Goal: Book appointment/travel/reservation

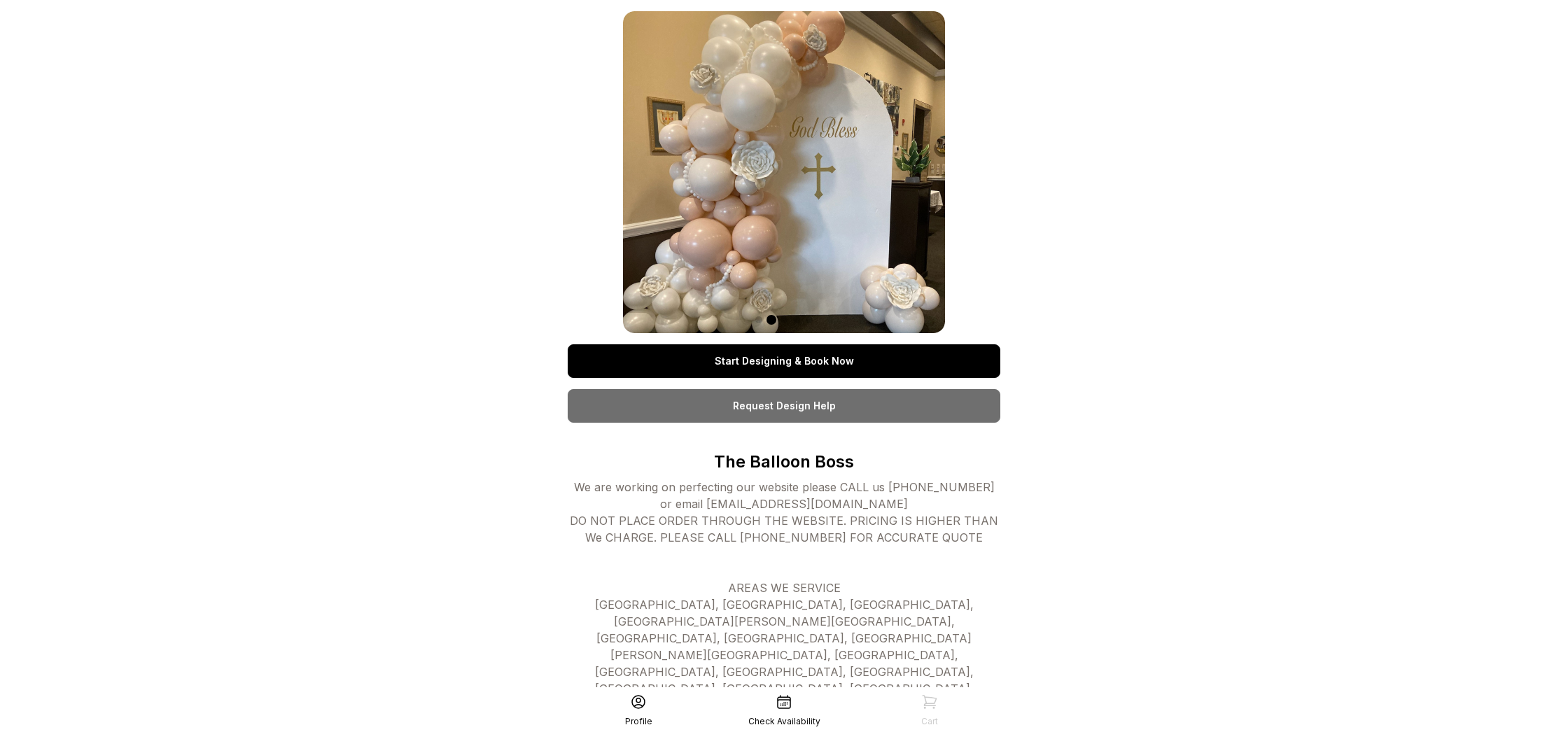
click at [835, 365] on link "Start Designing & Book Now" at bounding box center [783, 361] width 433 height 34
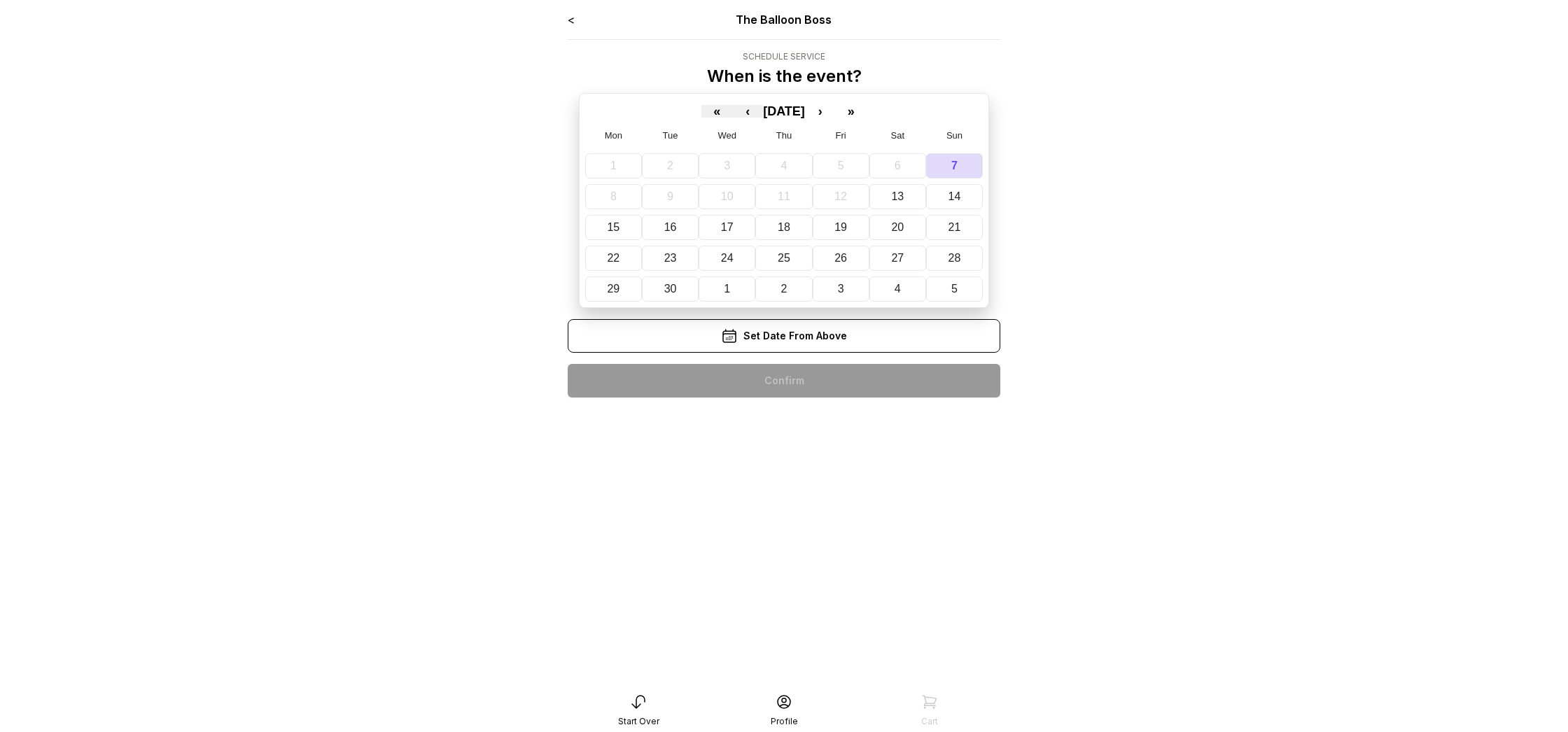
click at [851, 118] on div "« ‹ September 2025 › » Mon Tue Wed Thu Fri Sat Sun 1 2 3 4 5 6 7 8 9 10 11 12 1…" at bounding box center [783, 201] width 410 height 215
click at [835, 110] on button "›" at bounding box center [820, 112] width 30 height 13
click at [904, 155] on button "4" at bounding box center [903, 165] width 59 height 25
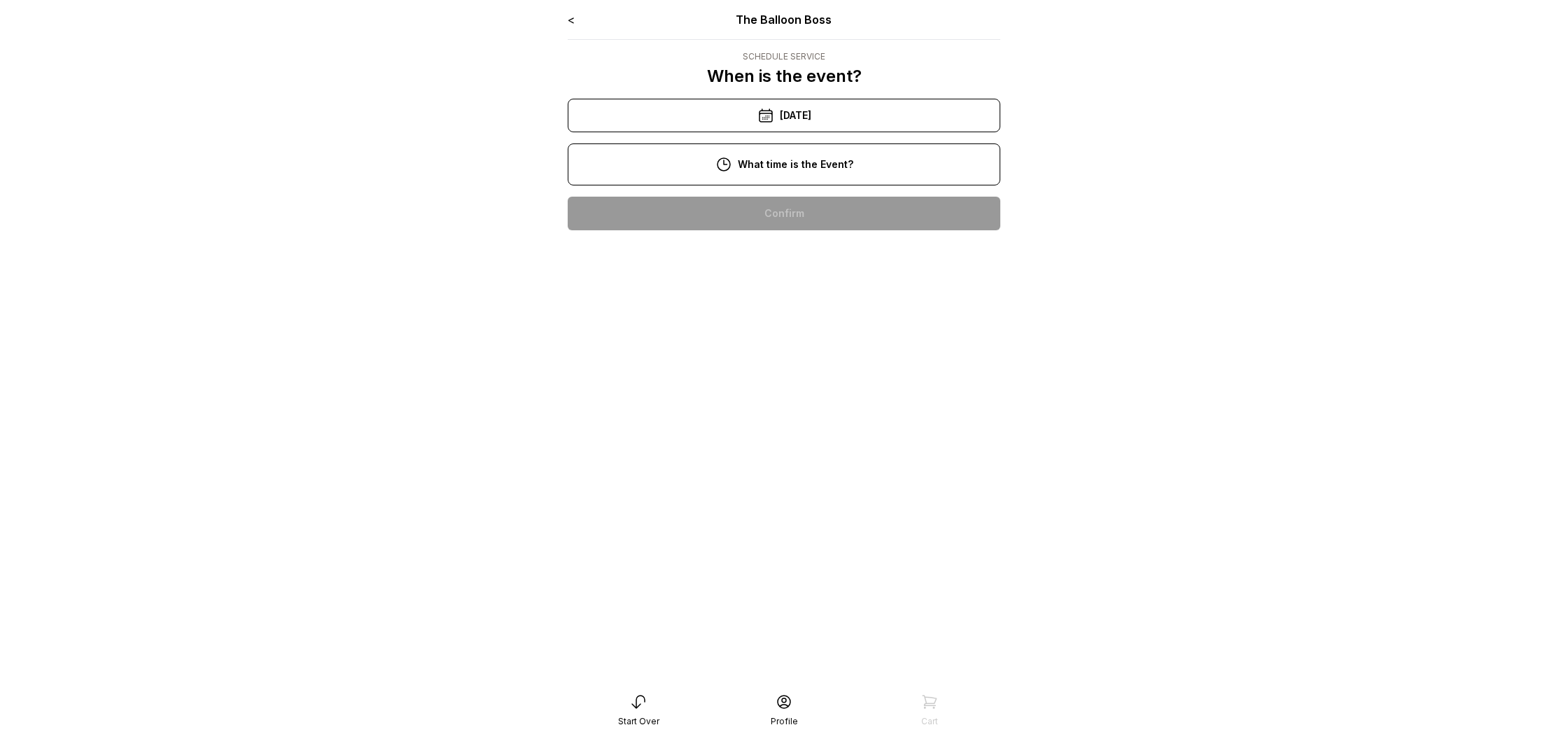
scroll to position [195, 0]
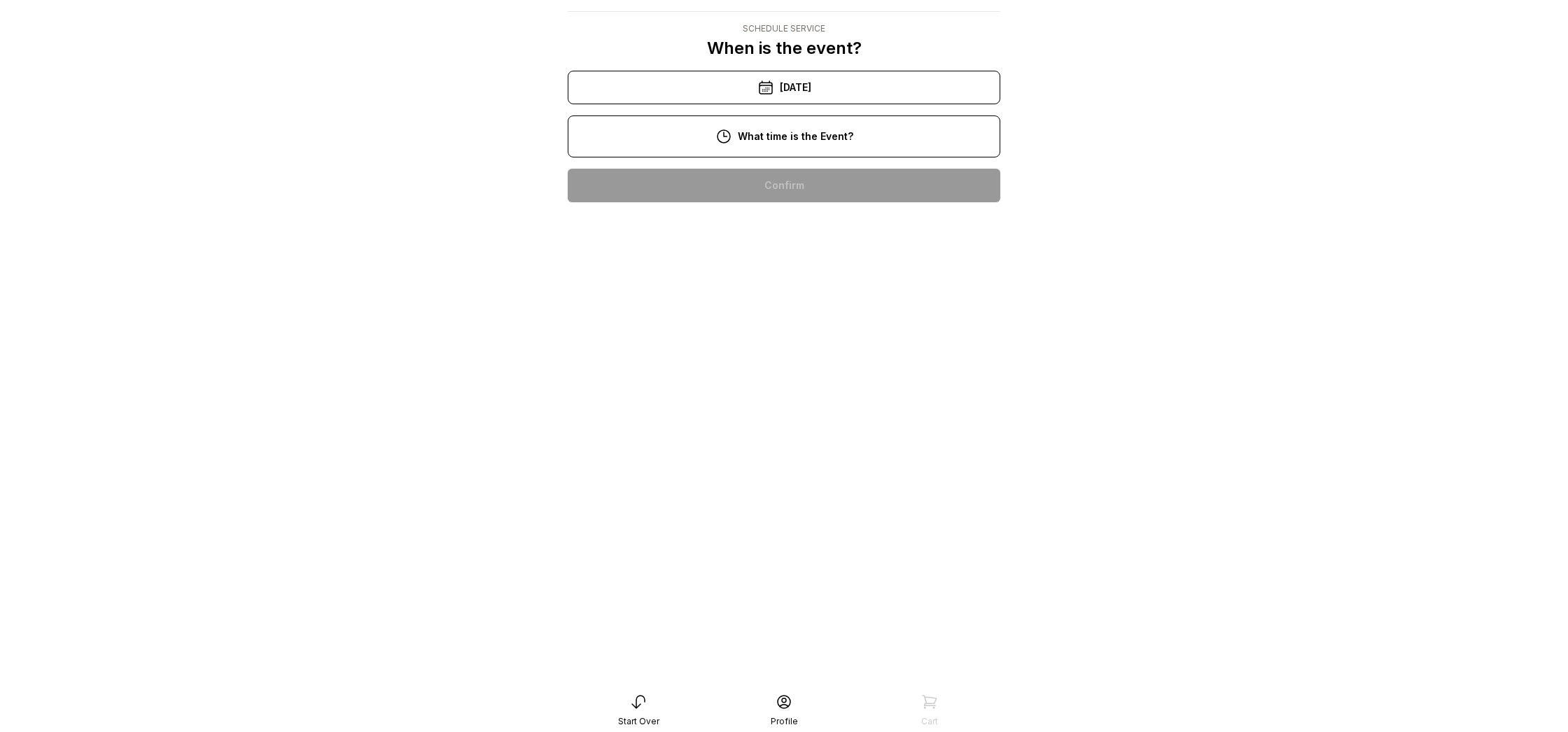
click at [825, 482] on div "5:00 pm" at bounding box center [783, 499] width 410 height 34
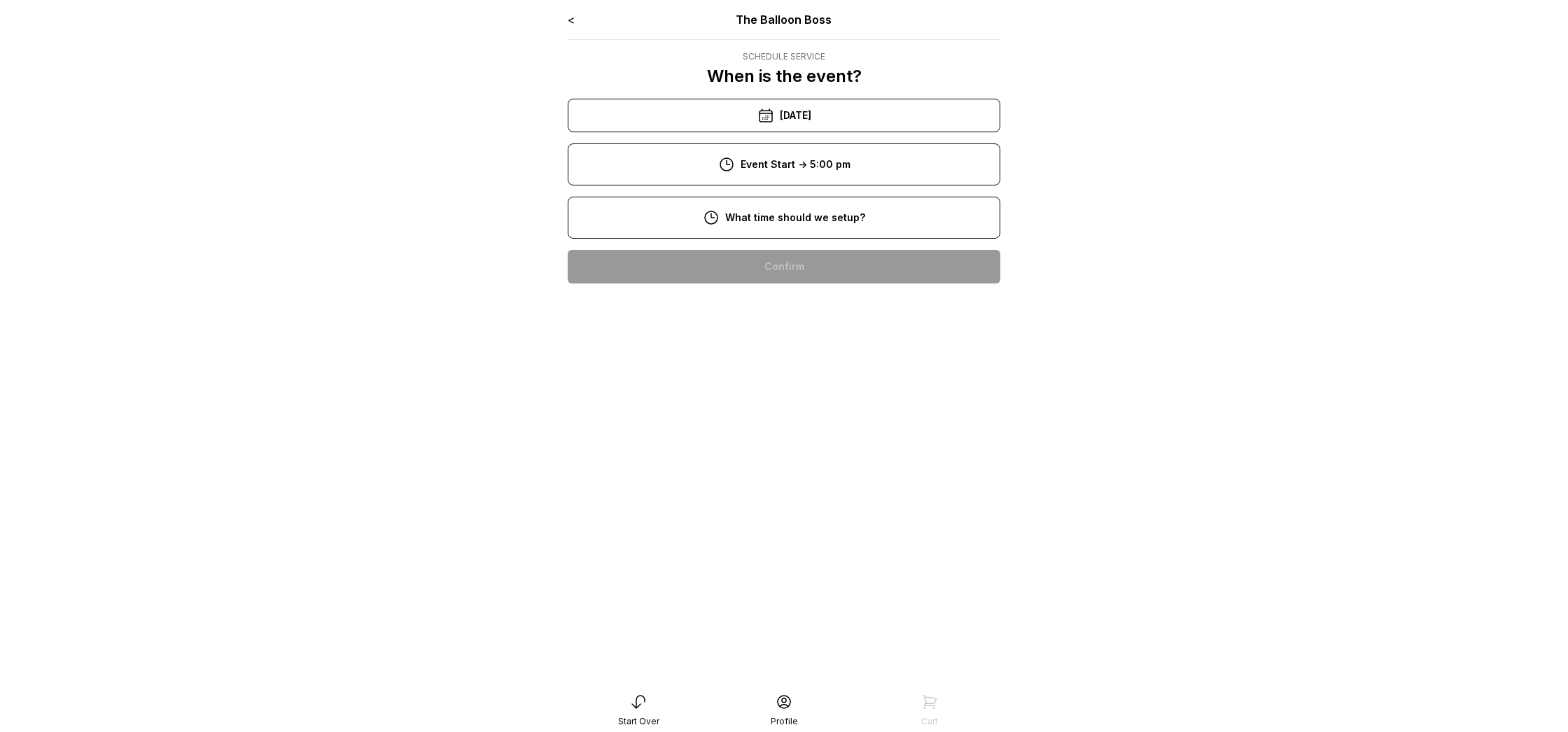
scroll to position [28, 0]
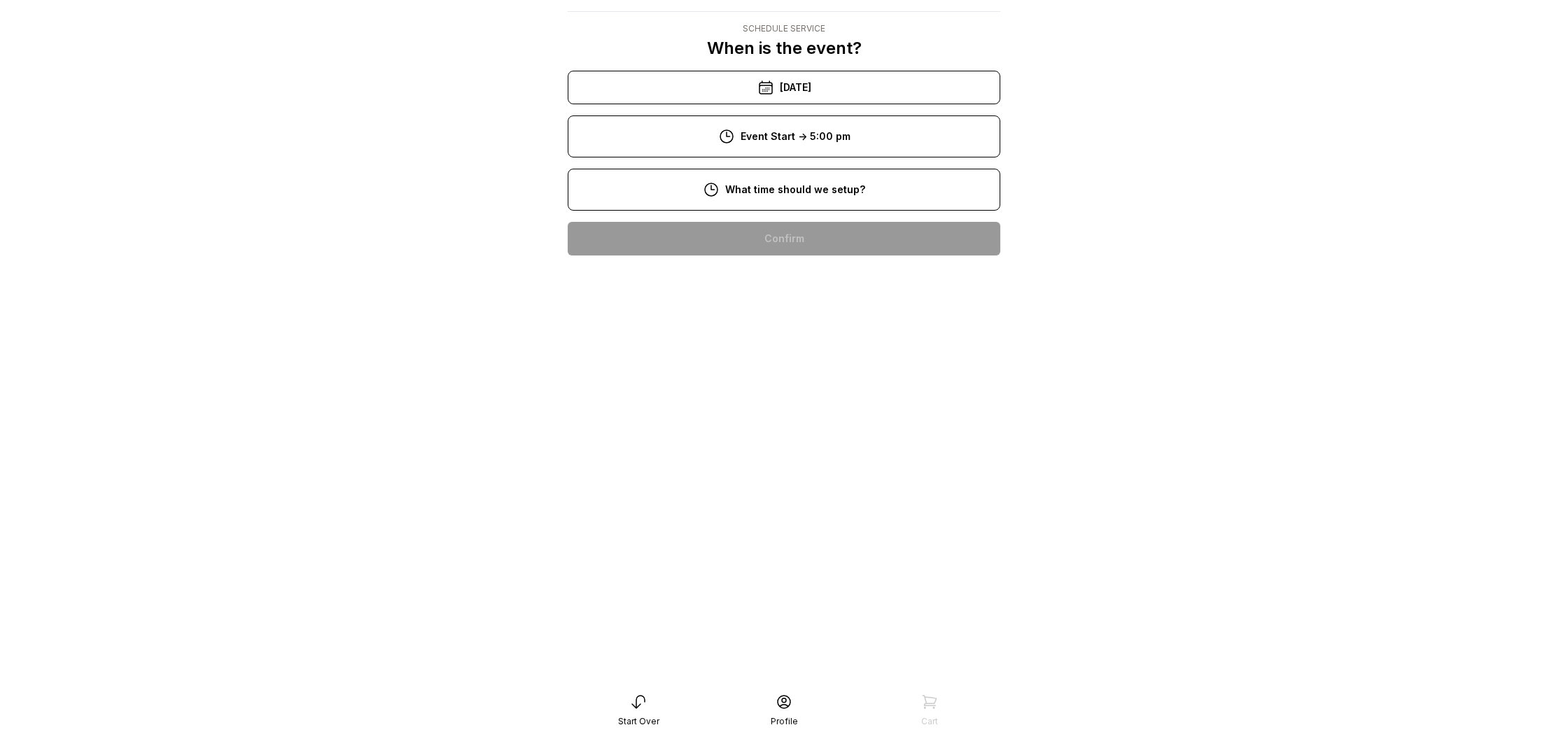
click at [827, 458] on div "1:00 pm" at bounding box center [783, 463] width 410 height 34
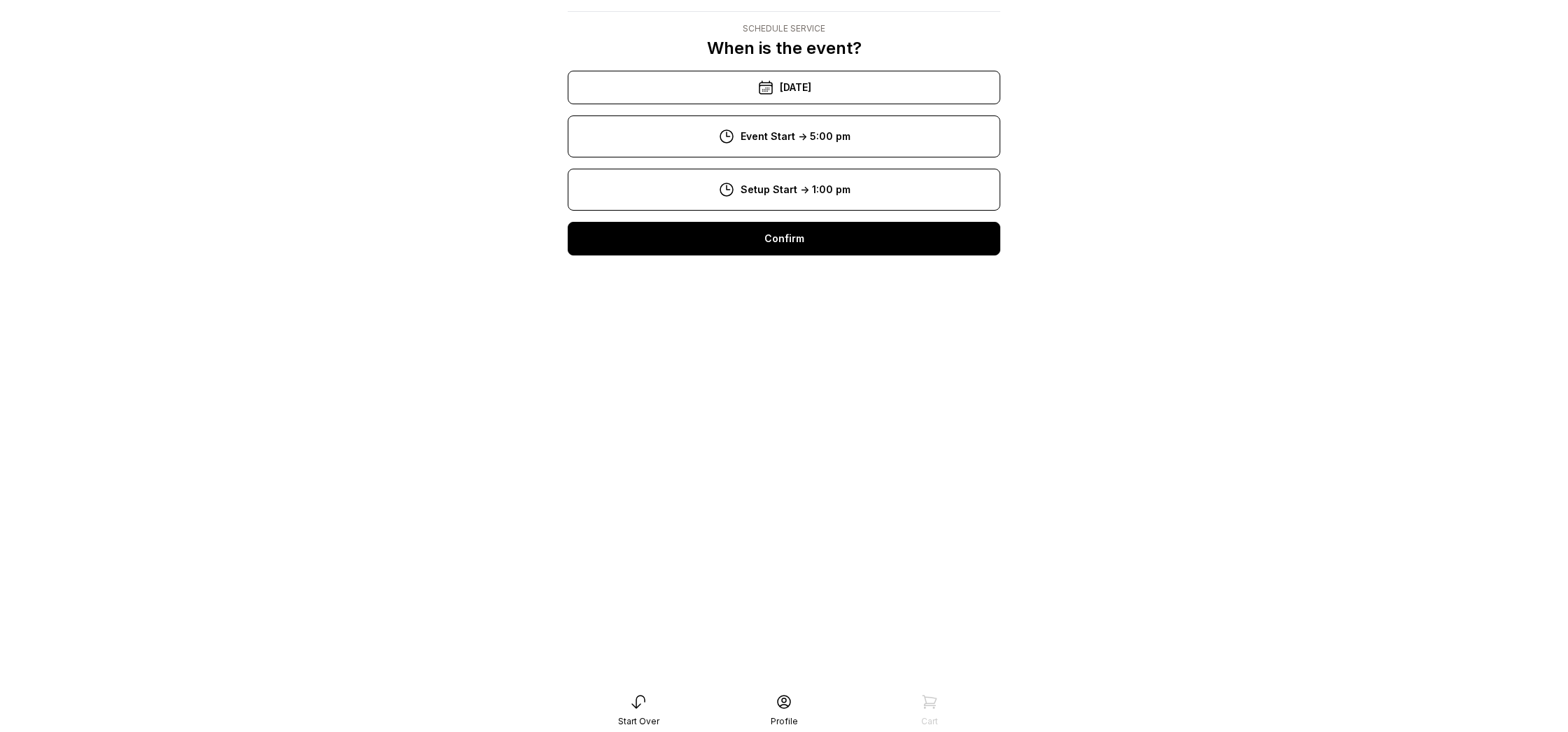
click at [809, 248] on div "Confirm" at bounding box center [783, 239] width 433 height 34
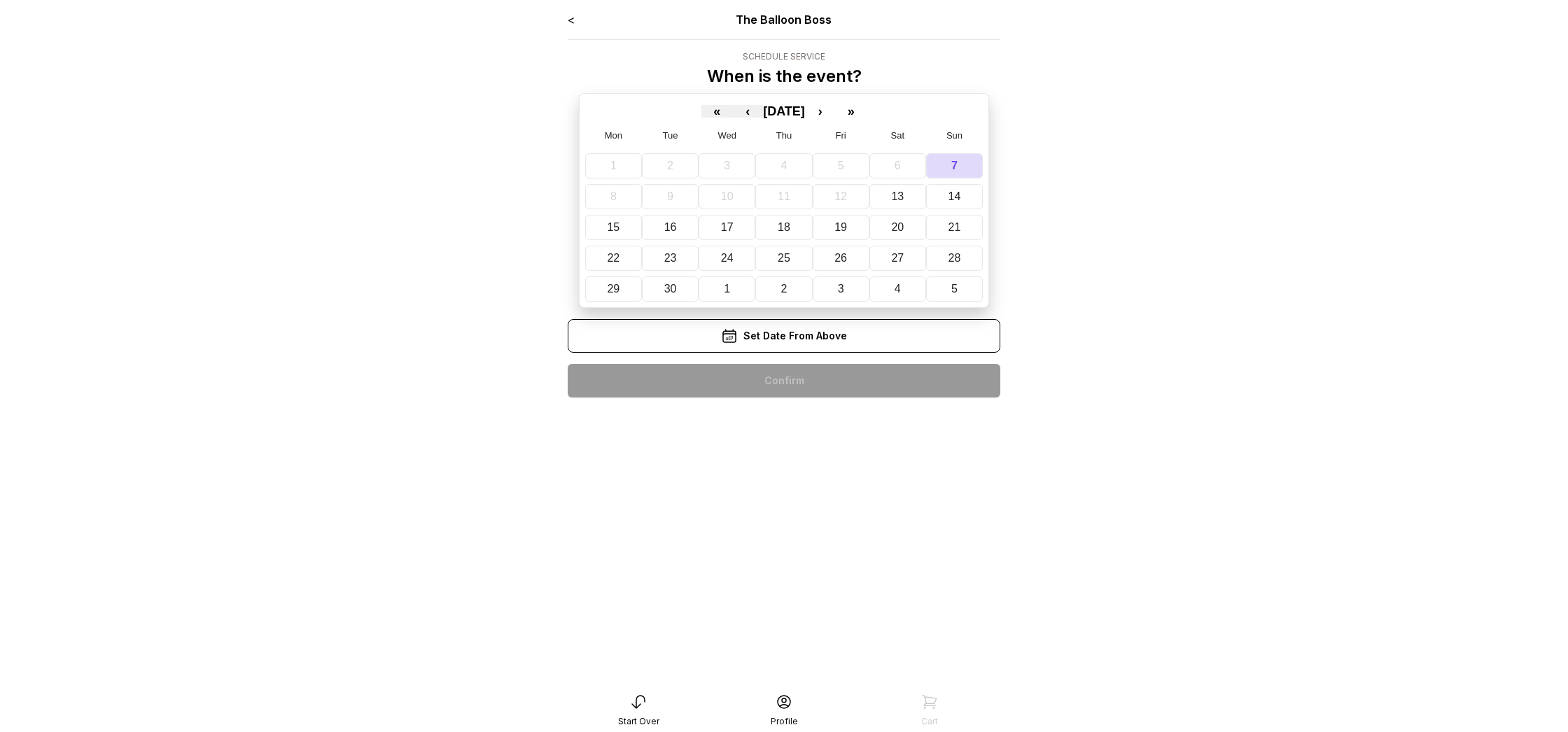
scroll to position [28, 0]
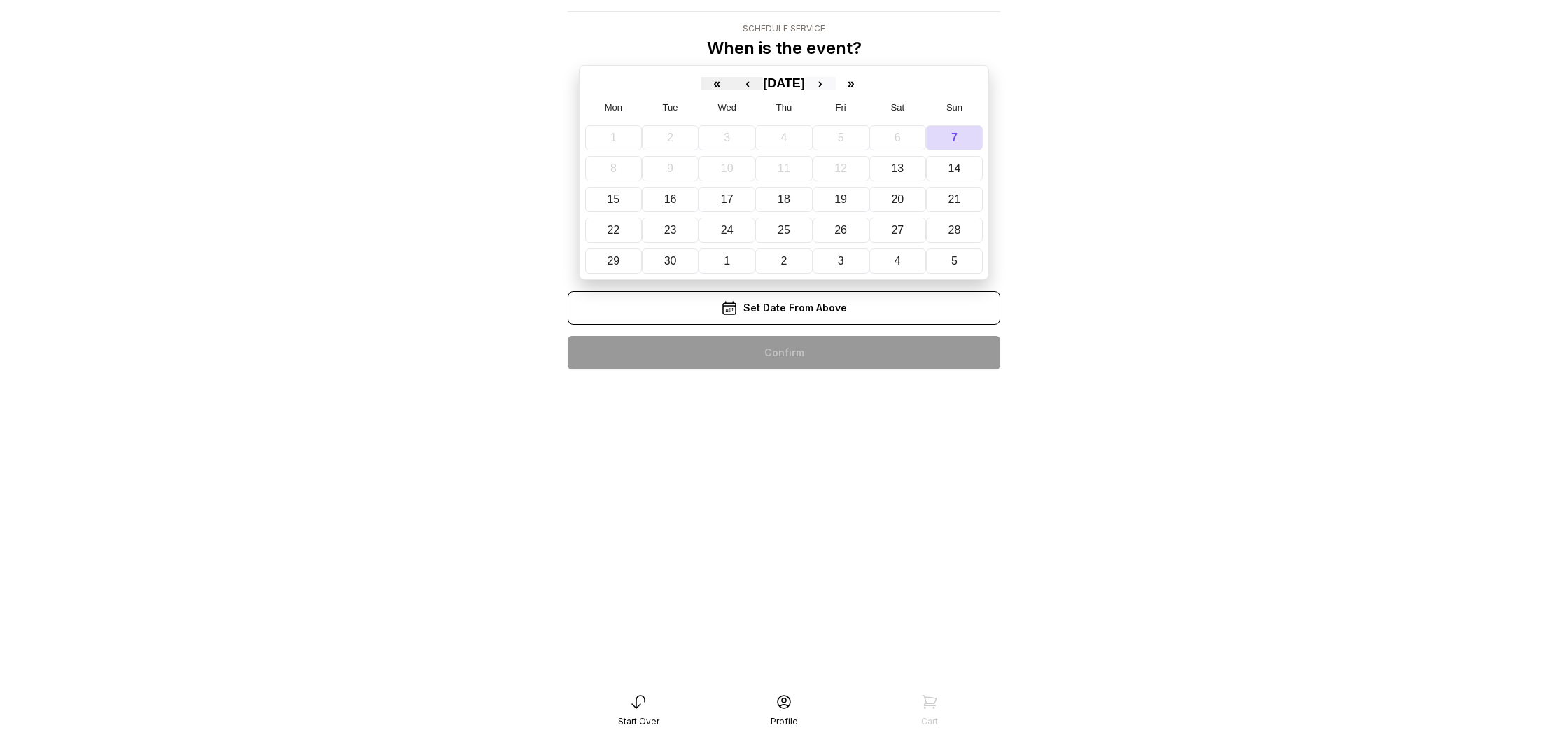
click at [835, 84] on button "›" at bounding box center [820, 83] width 30 height 13
click at [923, 134] on button "4" at bounding box center [903, 137] width 59 height 25
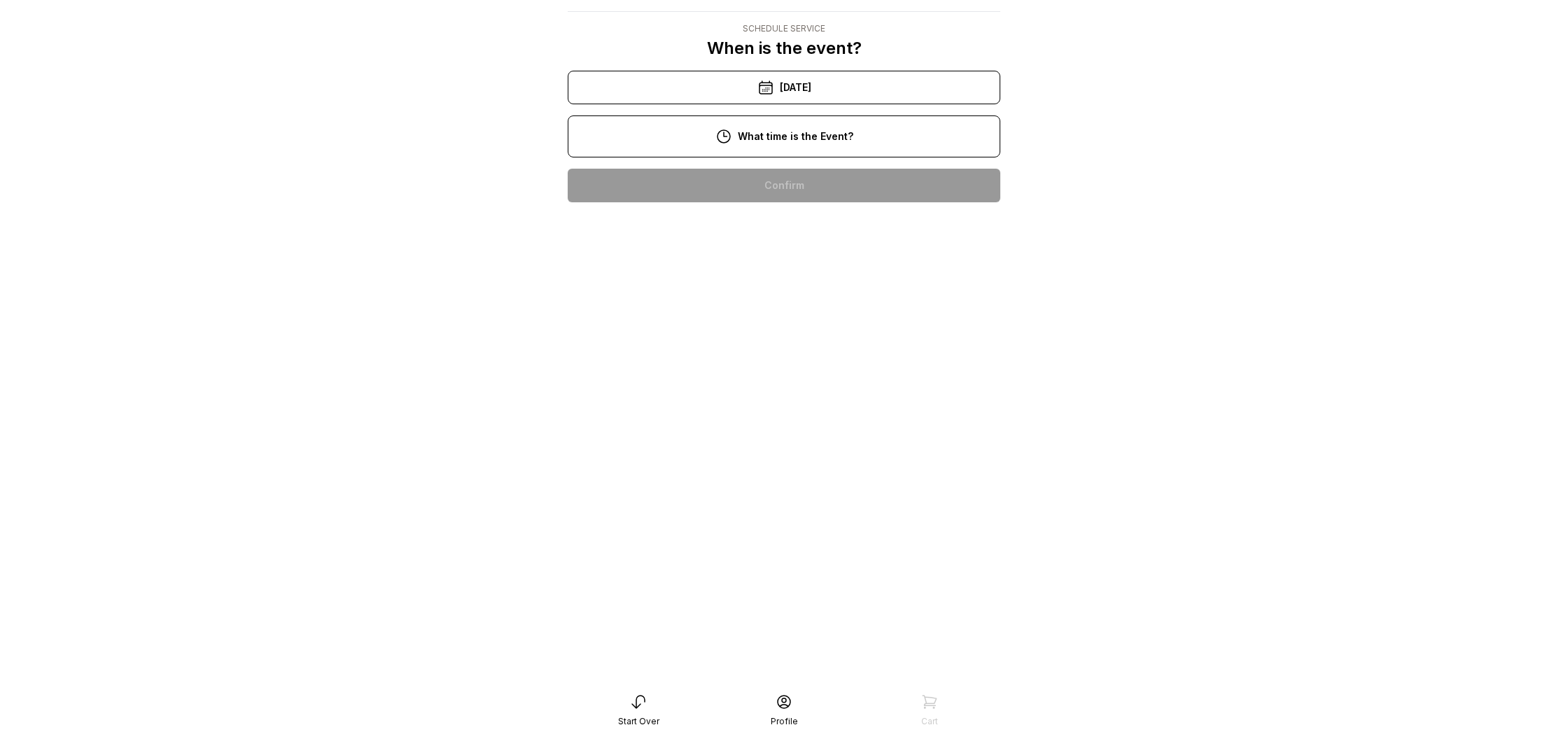
click at [852, 482] on div "5:00 pm" at bounding box center [783, 499] width 410 height 34
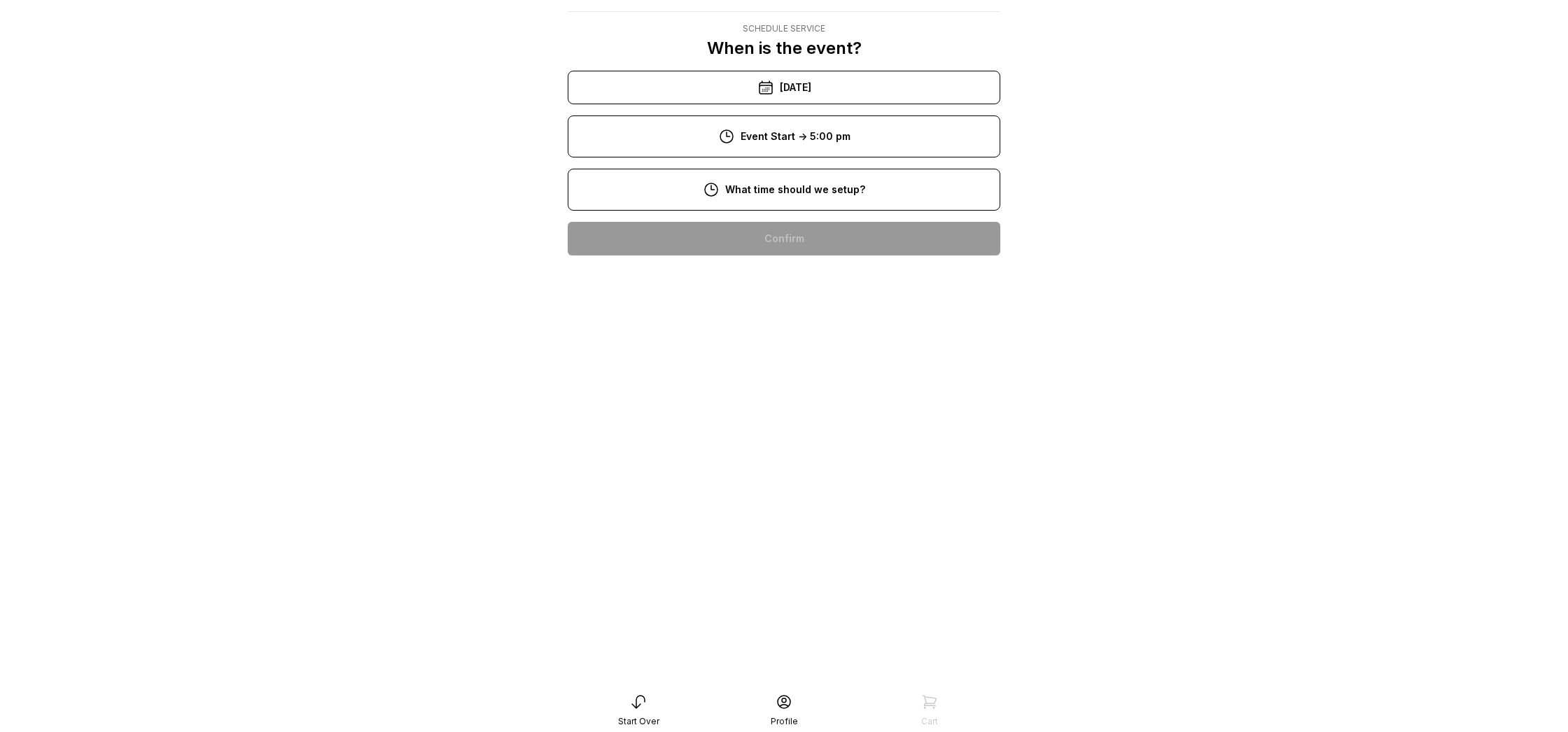
click at [832, 501] on div "2:00 pm" at bounding box center [783, 507] width 410 height 34
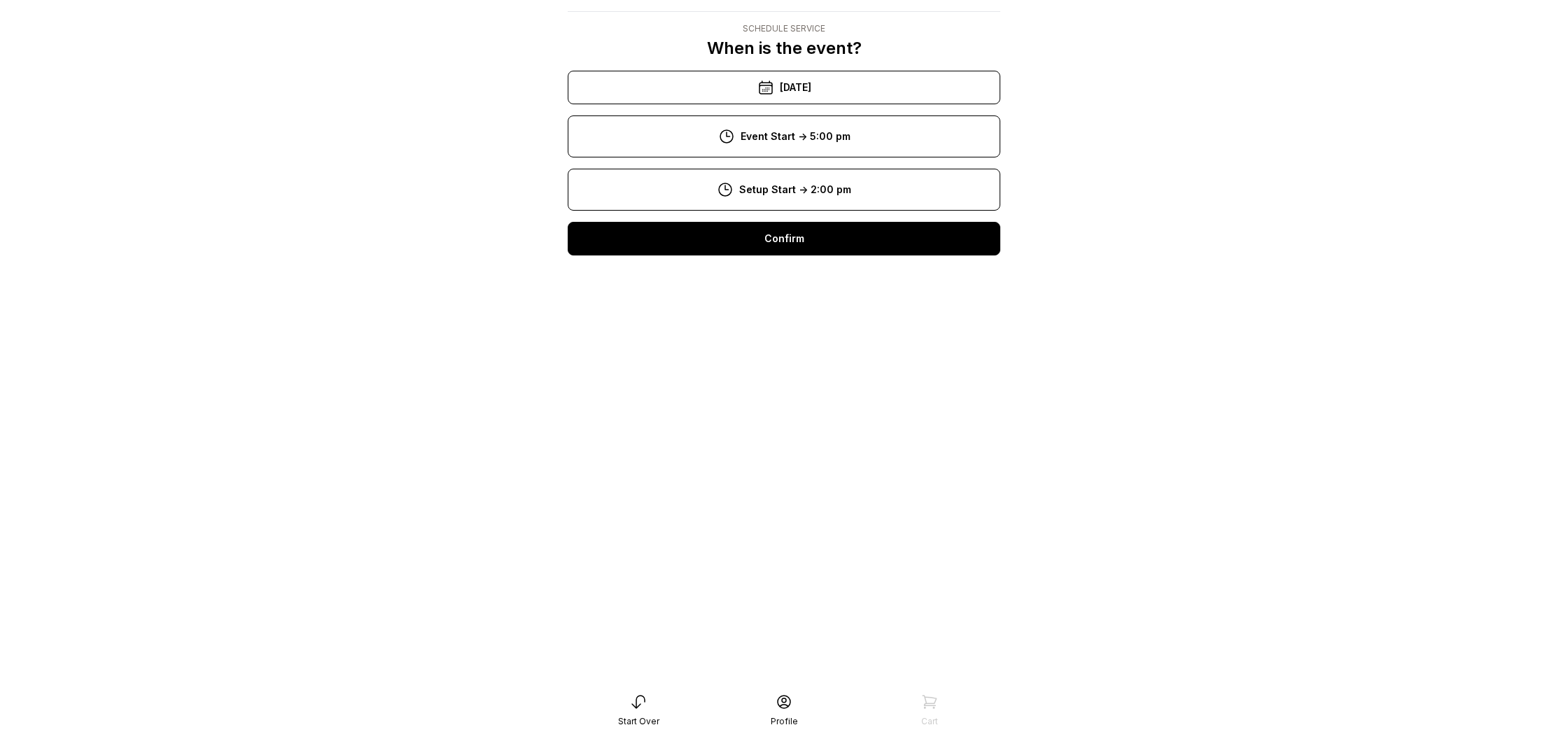
click at [823, 246] on div "Confirm" at bounding box center [783, 239] width 433 height 34
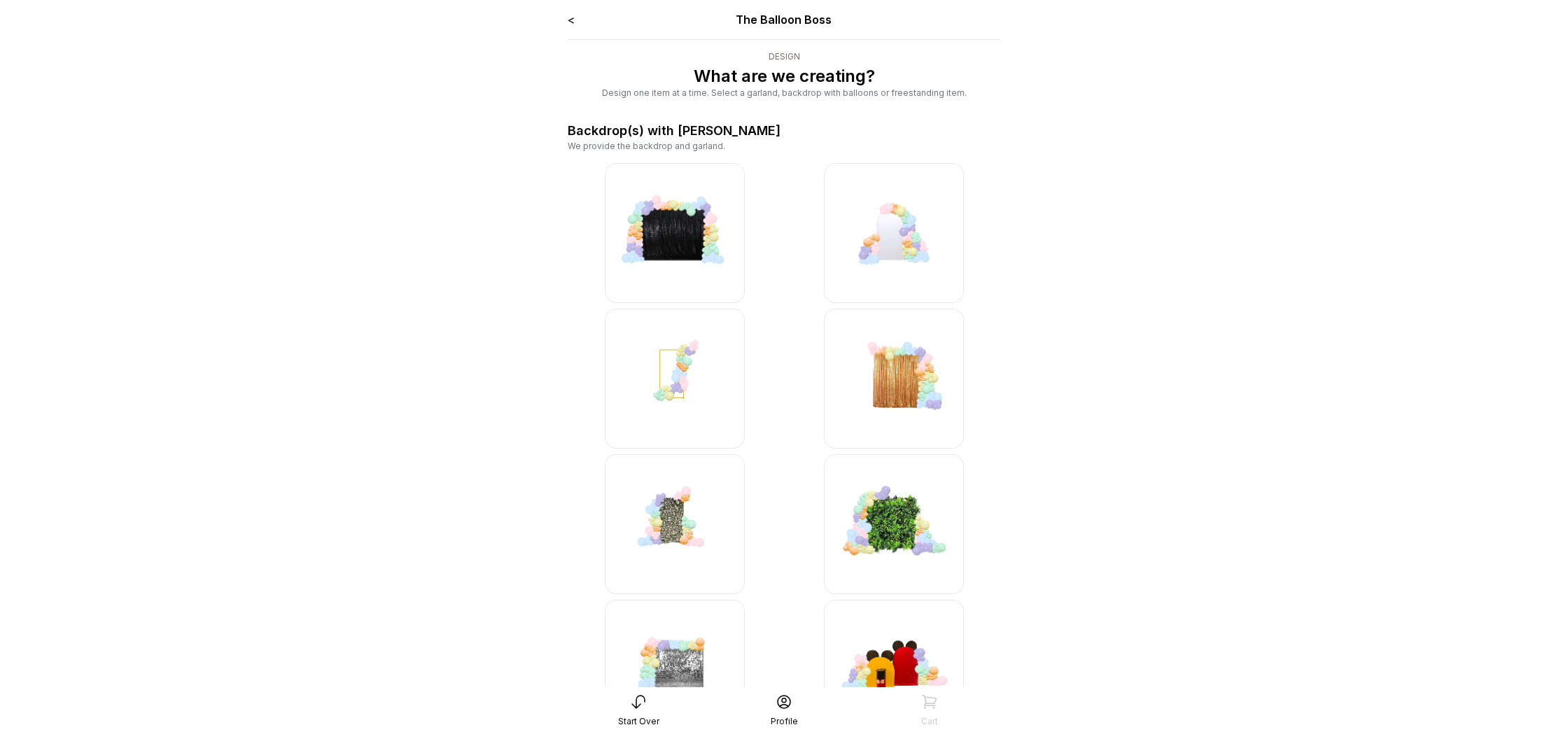
click at [879, 244] on img at bounding box center [894, 233] width 140 height 140
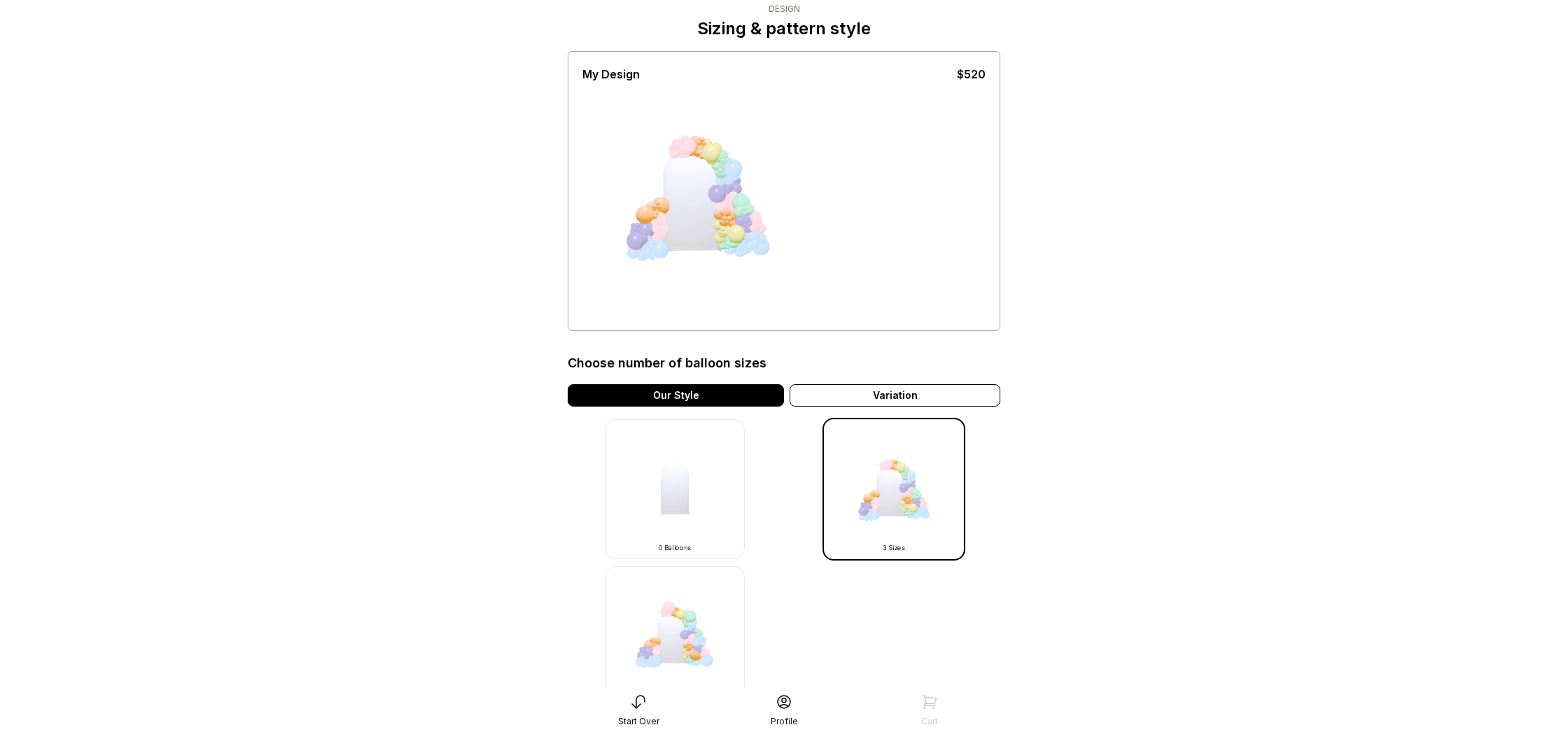
scroll to position [92, 0]
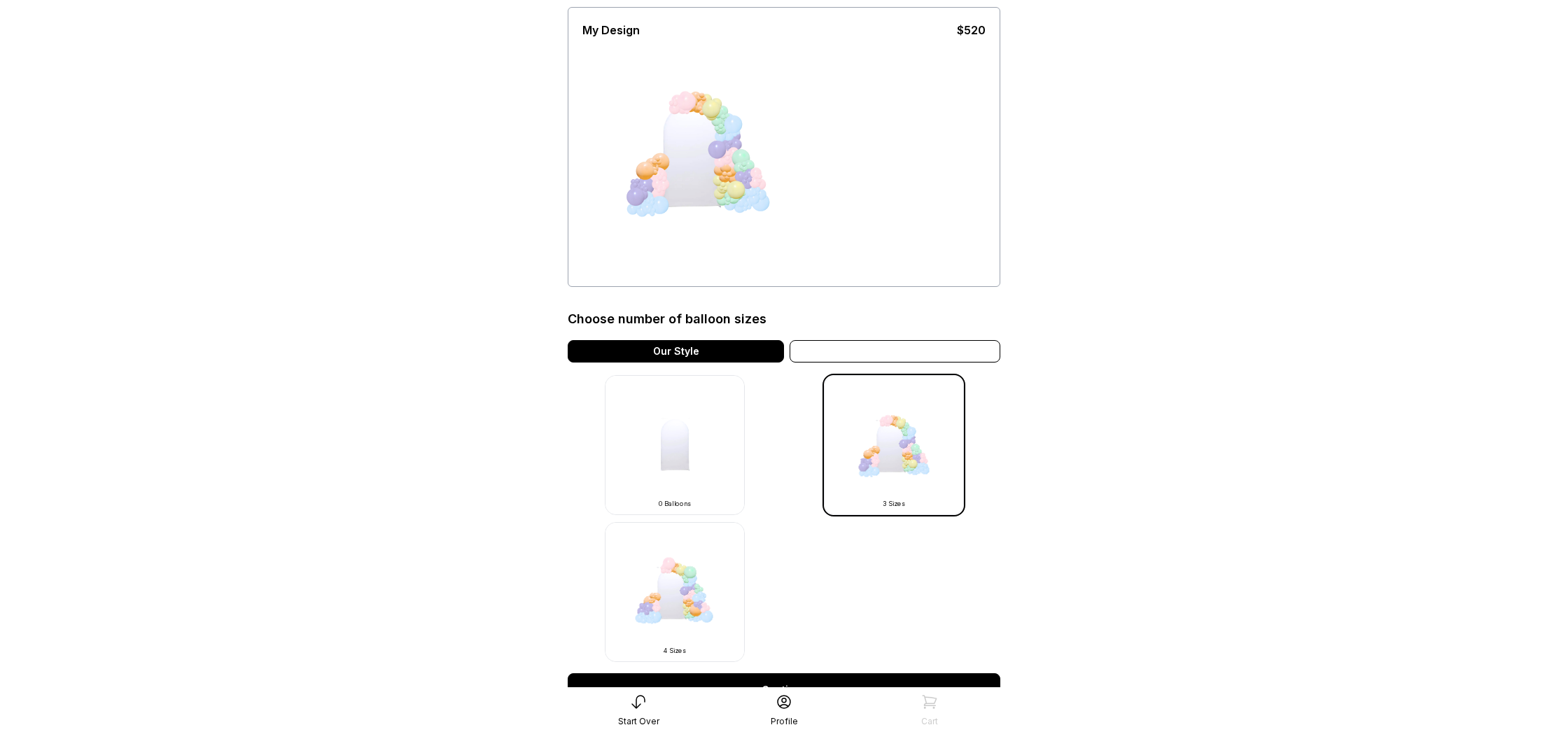
click at [911, 348] on div "Variation" at bounding box center [895, 352] width 211 height 22
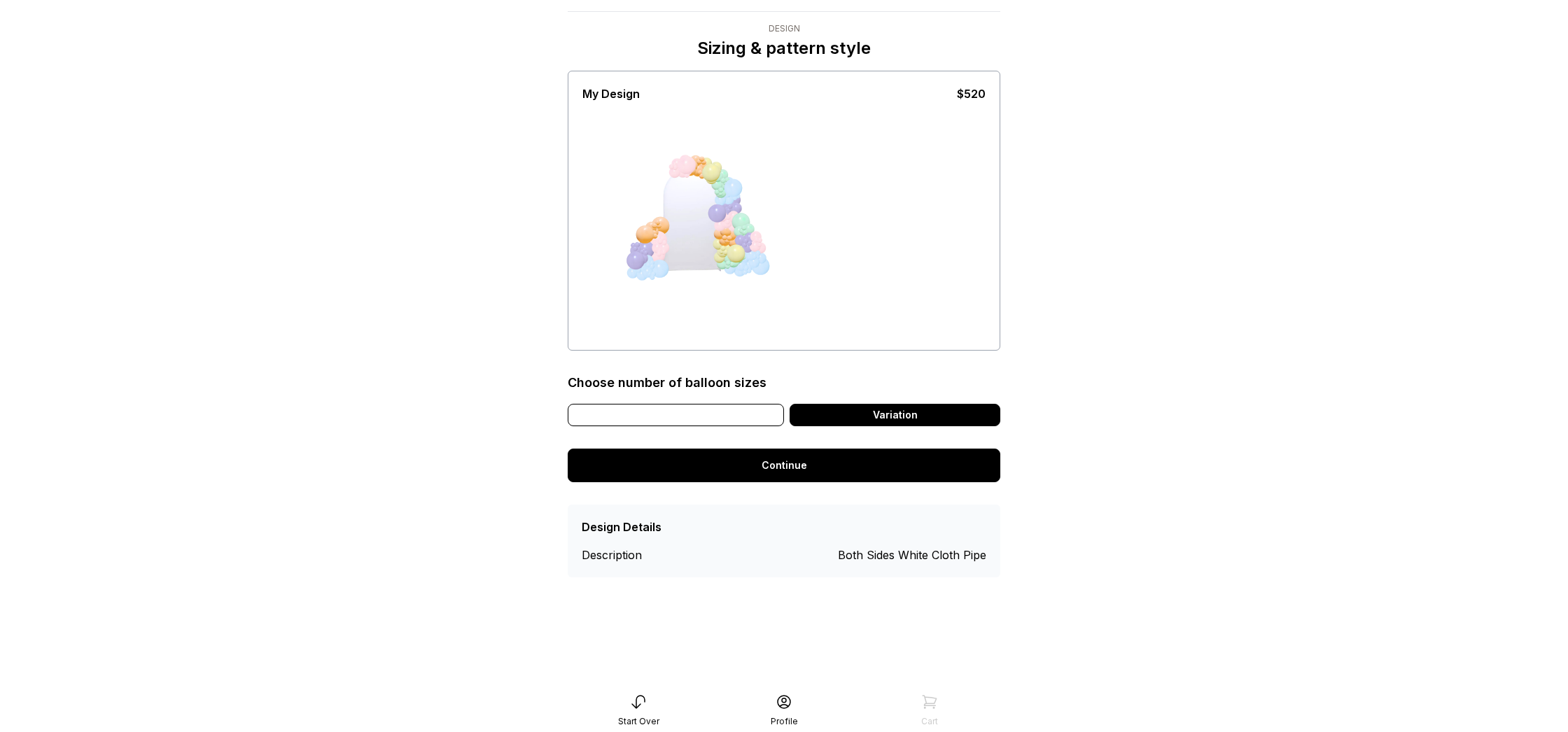
click at [731, 407] on div "Our Style" at bounding box center [676, 415] width 217 height 22
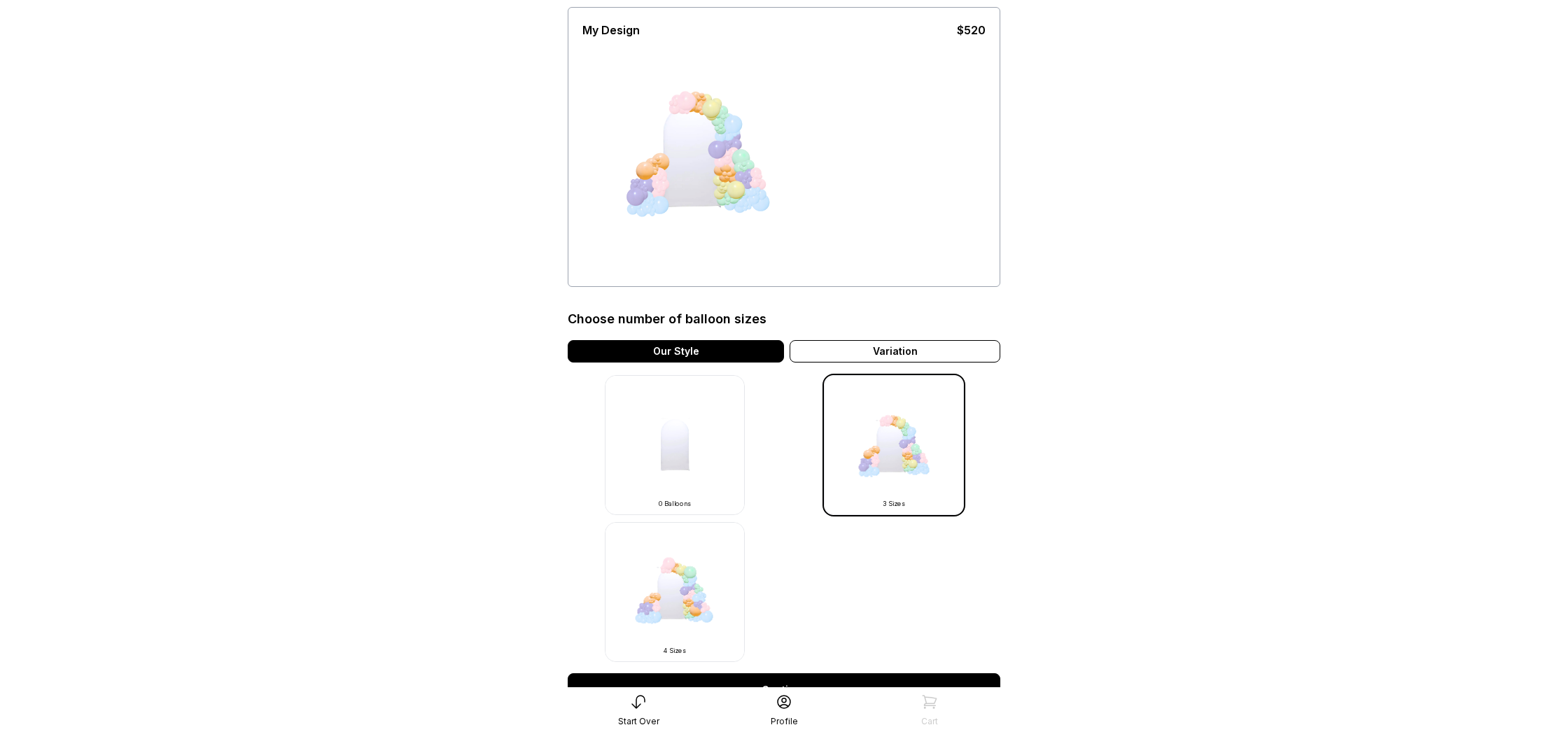
click at [898, 353] on div "Variation" at bounding box center [895, 352] width 211 height 22
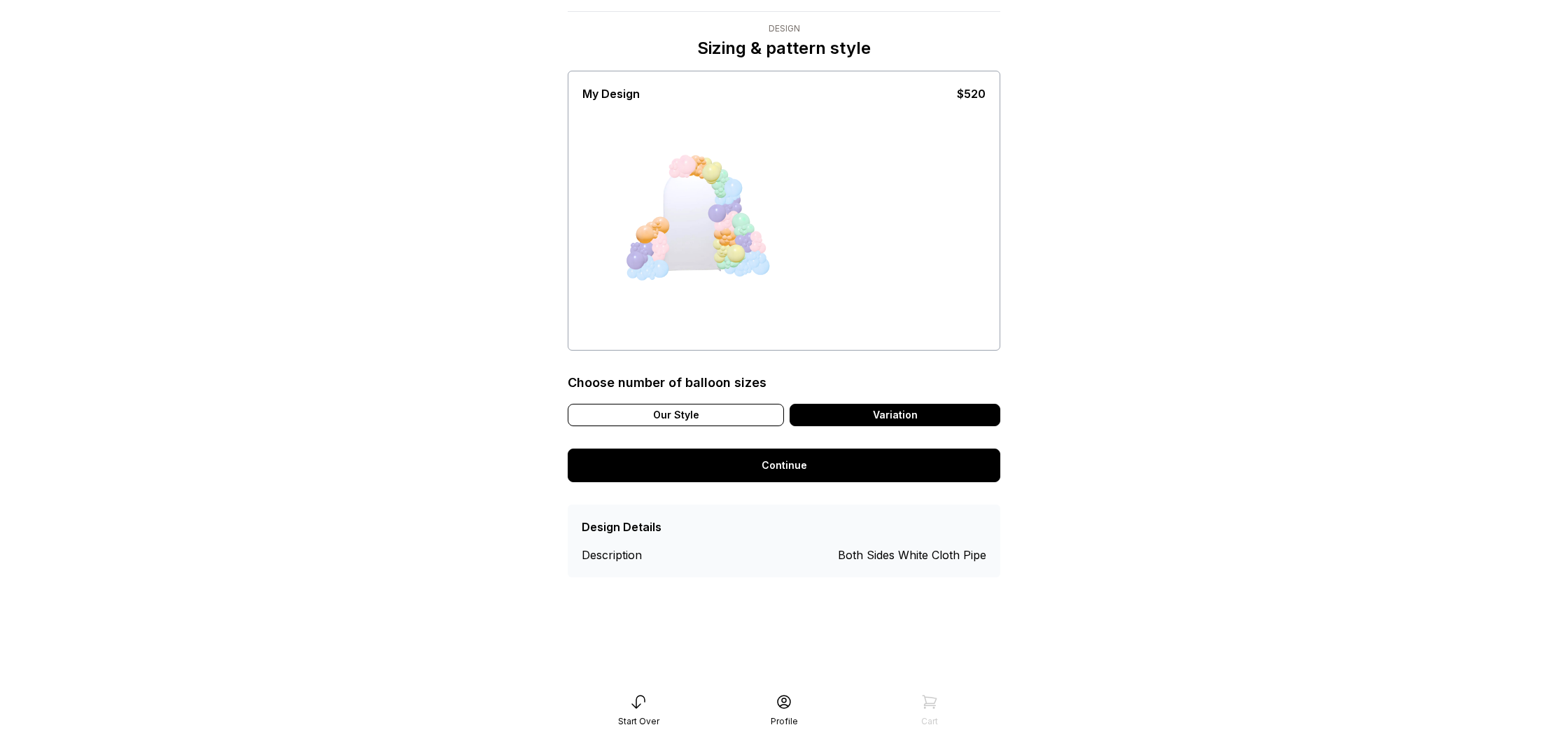
scroll to position [28, 0]
click at [906, 406] on div "Variation" at bounding box center [895, 415] width 211 height 22
click at [715, 194] on div at bounding box center [717, 193] width 6 height 6
